Goal: Transaction & Acquisition: Subscribe to service/newsletter

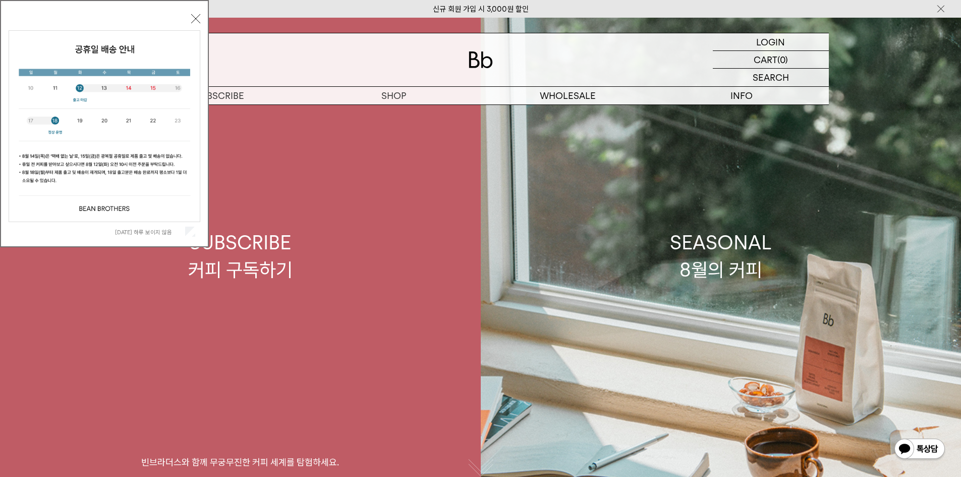
click at [418, 111] on link "SUBSCRIBE 커피 구독하기 빈브라더스와 함께 무궁무진한 커피 세계를 탐험하세요." at bounding box center [240, 256] width 481 height 477
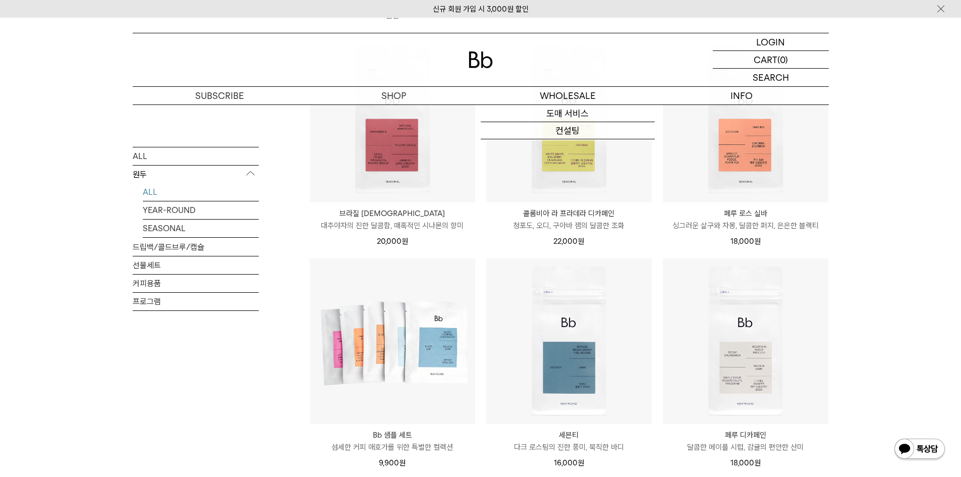
scroll to position [353, 0]
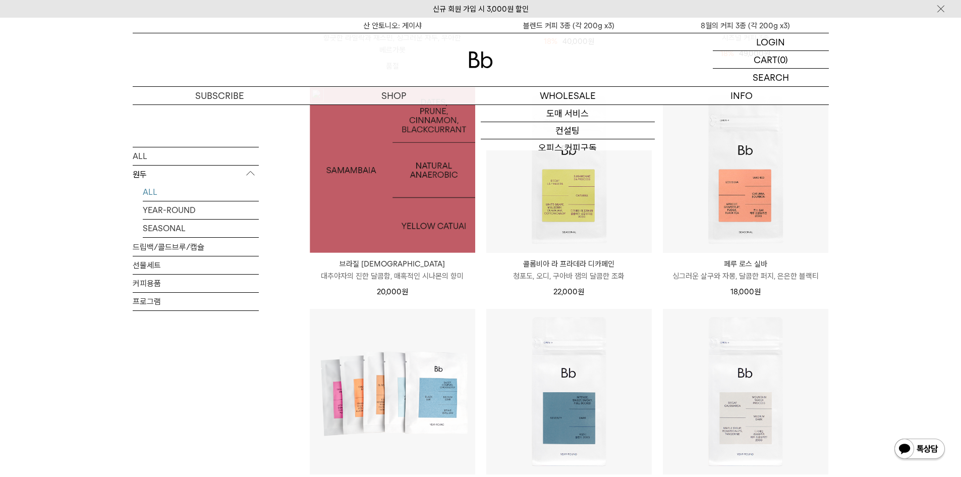
click at [451, 168] on img at bounding box center [393, 170] width 166 height 166
